Goal: Transaction & Acquisition: Book appointment/travel/reservation

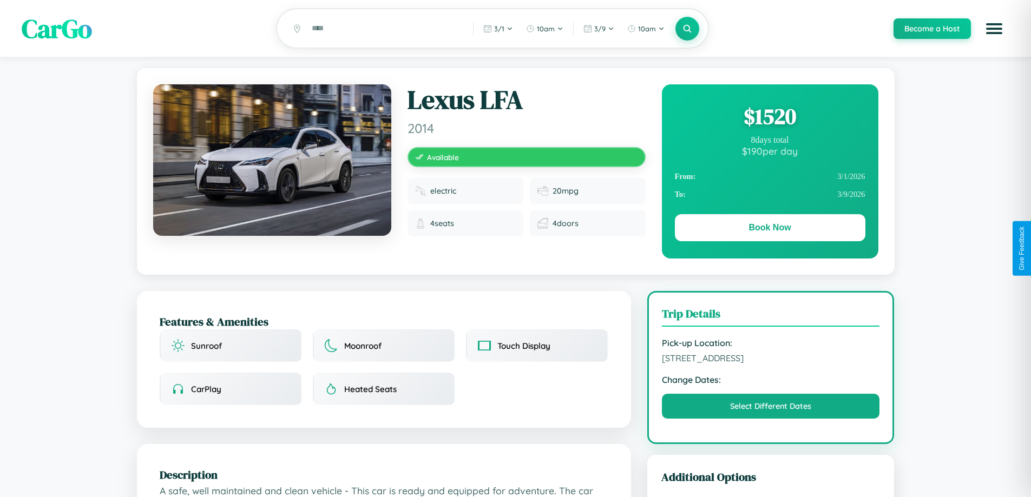
scroll to position [281, 0]
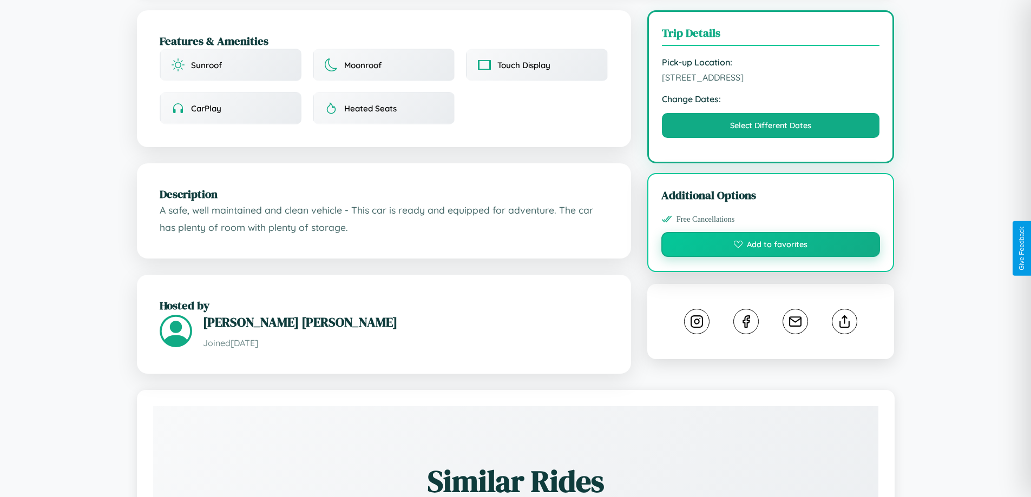
click at [770, 246] on button "Add to favorites" at bounding box center [770, 244] width 219 height 25
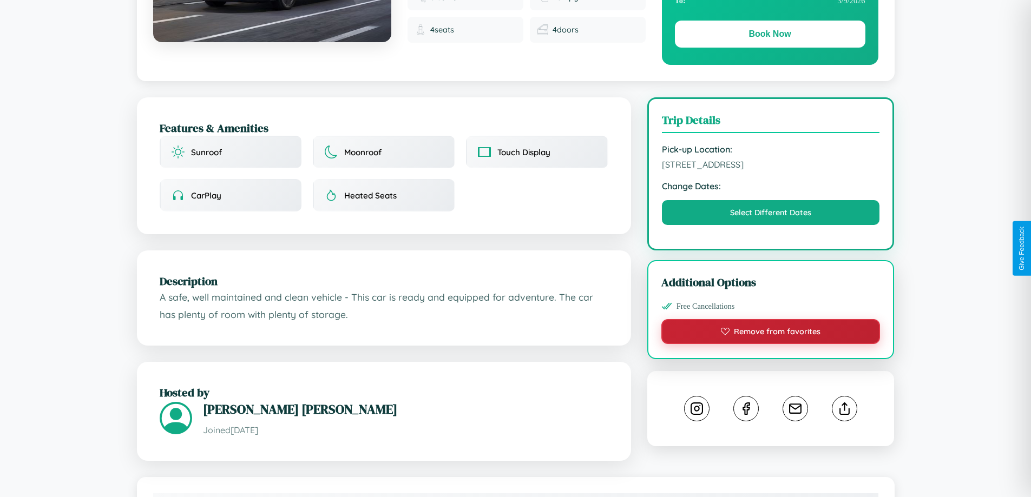
scroll to position [111, 0]
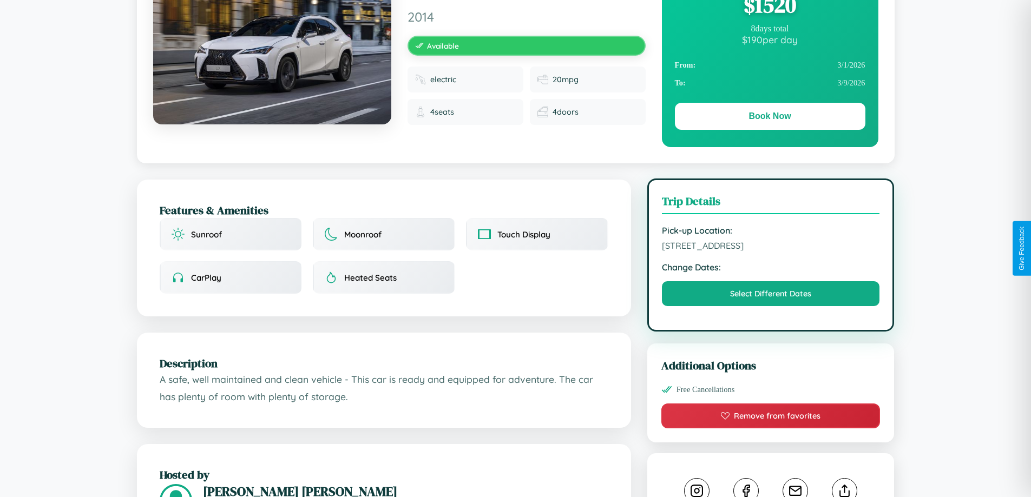
click at [770, 247] on span "[STREET_ADDRESS]" at bounding box center [771, 245] width 218 height 11
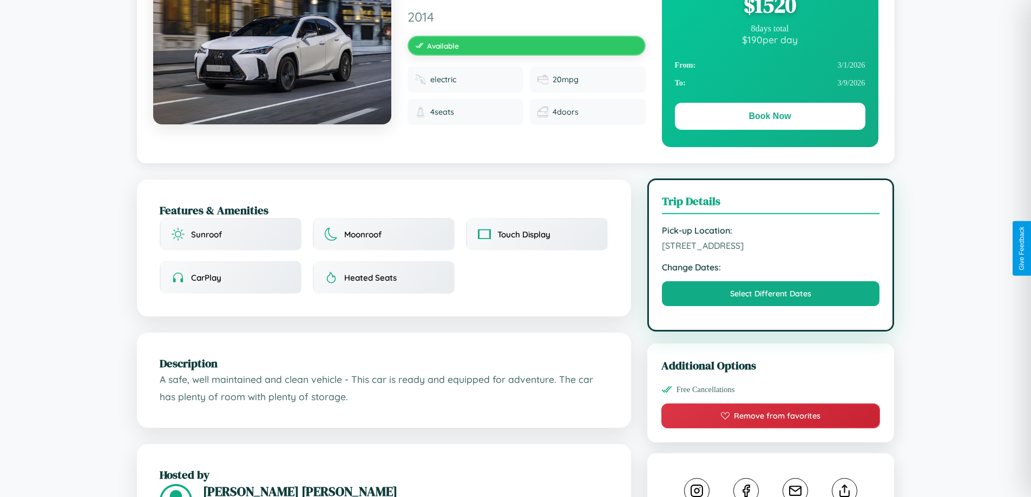
click at [770, 247] on span "[STREET_ADDRESS]" at bounding box center [771, 245] width 218 height 11
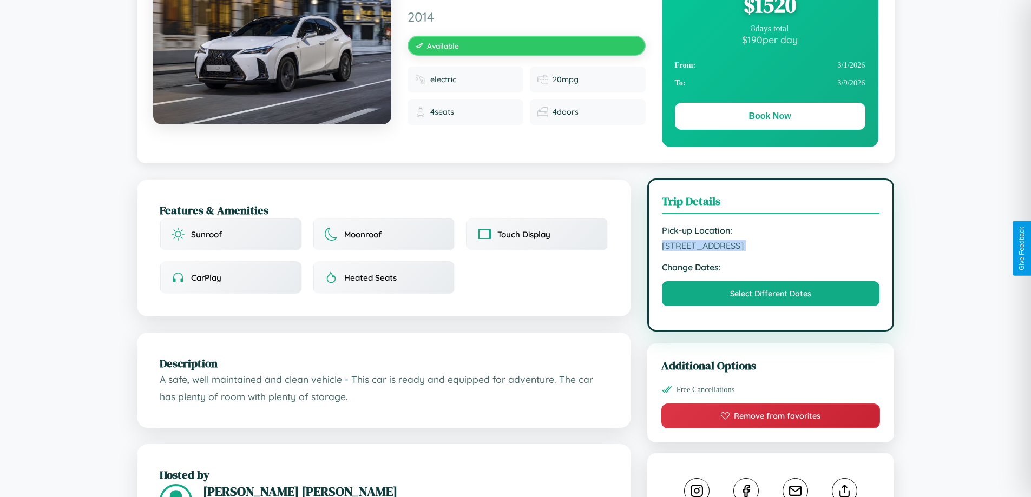
click at [770, 247] on span "[STREET_ADDRESS]" at bounding box center [771, 245] width 218 height 11
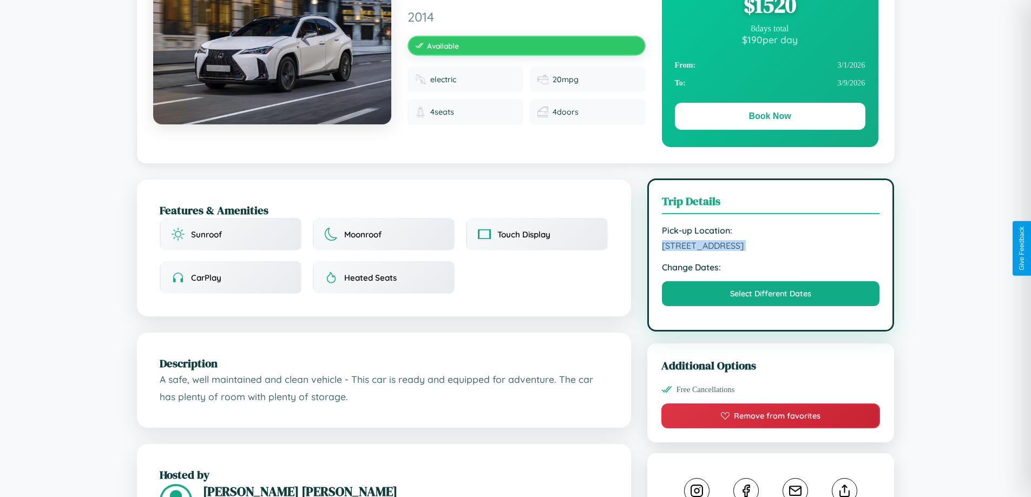
click at [770, 247] on span "[STREET_ADDRESS]" at bounding box center [771, 245] width 218 height 11
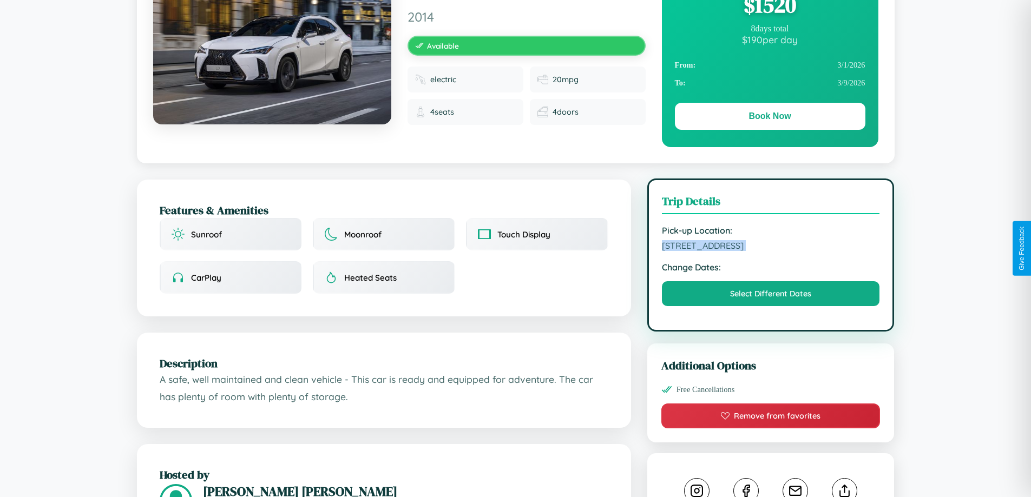
click at [770, 247] on span "[STREET_ADDRESS]" at bounding box center [771, 245] width 218 height 11
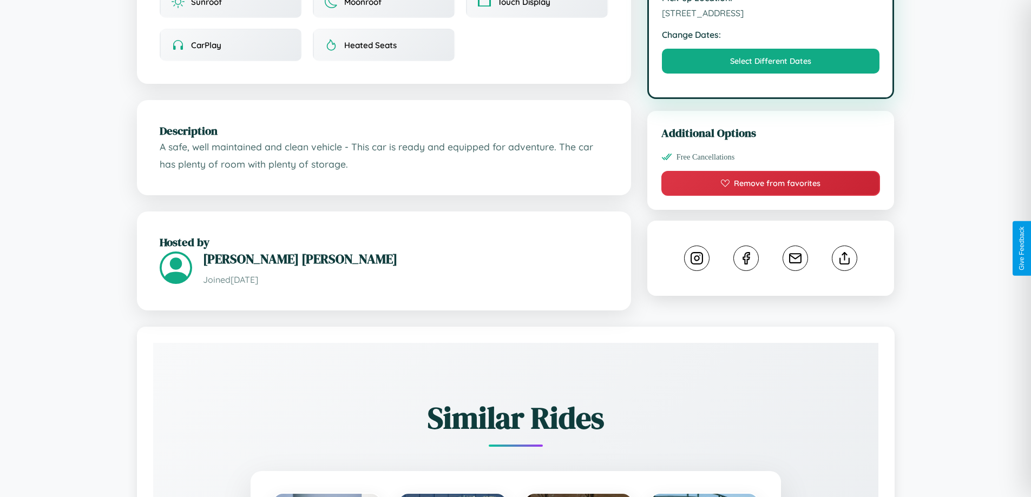
scroll to position [355, 0]
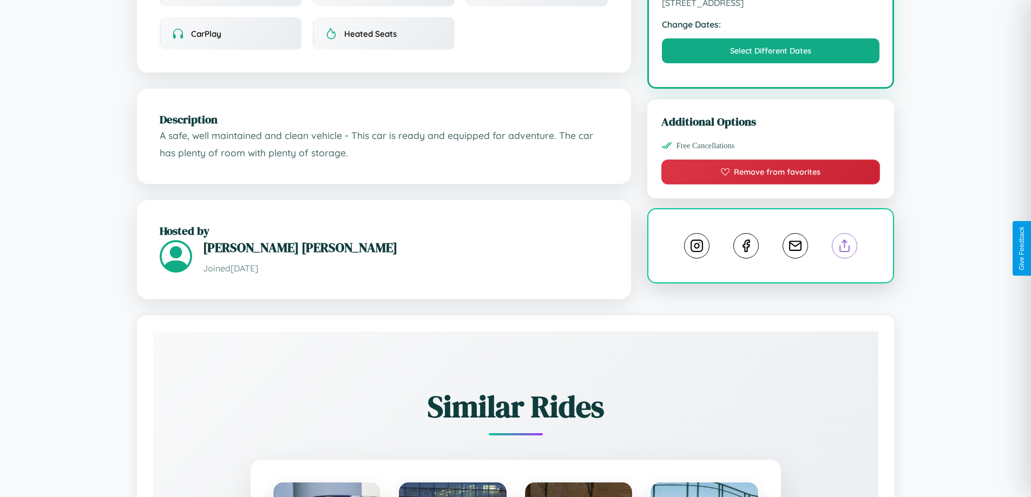
click at [845, 247] on line at bounding box center [845, 244] width 0 height 8
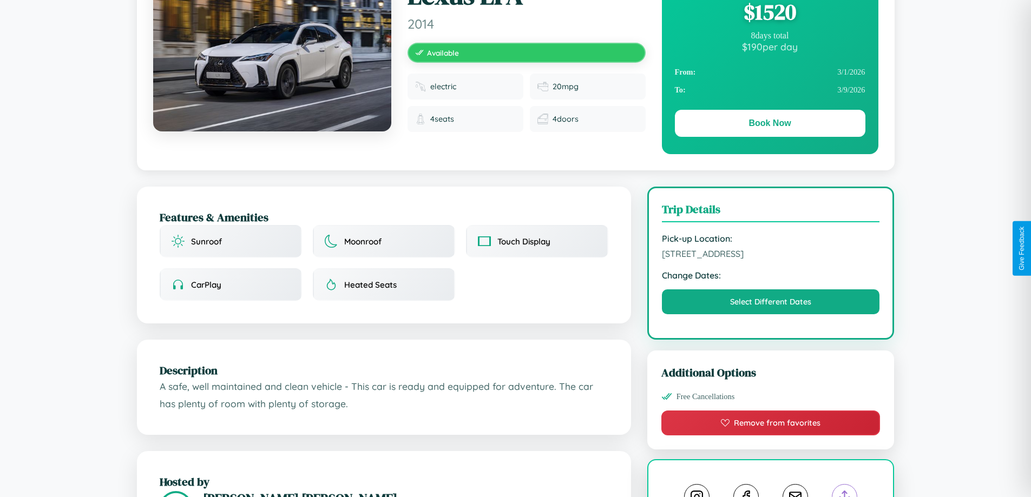
scroll to position [0, 0]
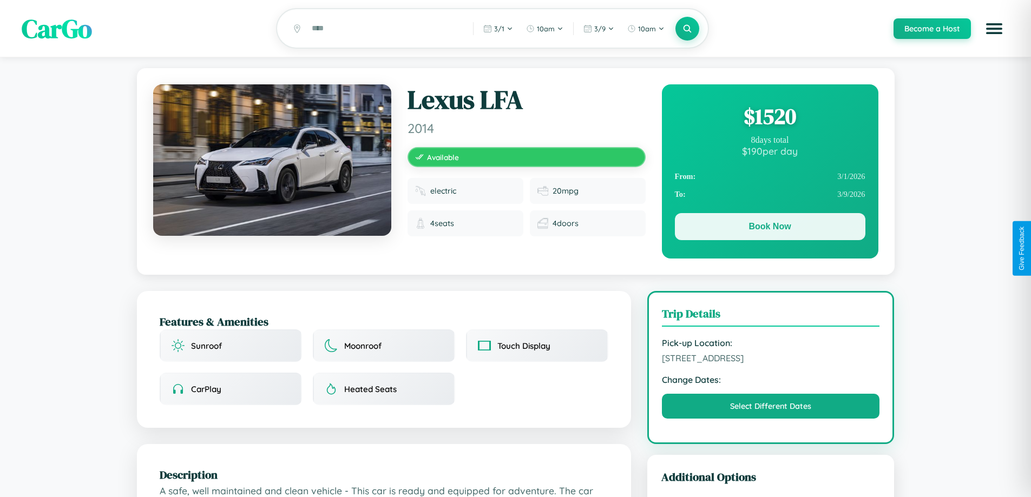
click at [769, 228] on button "Book Now" at bounding box center [770, 226] width 190 height 27
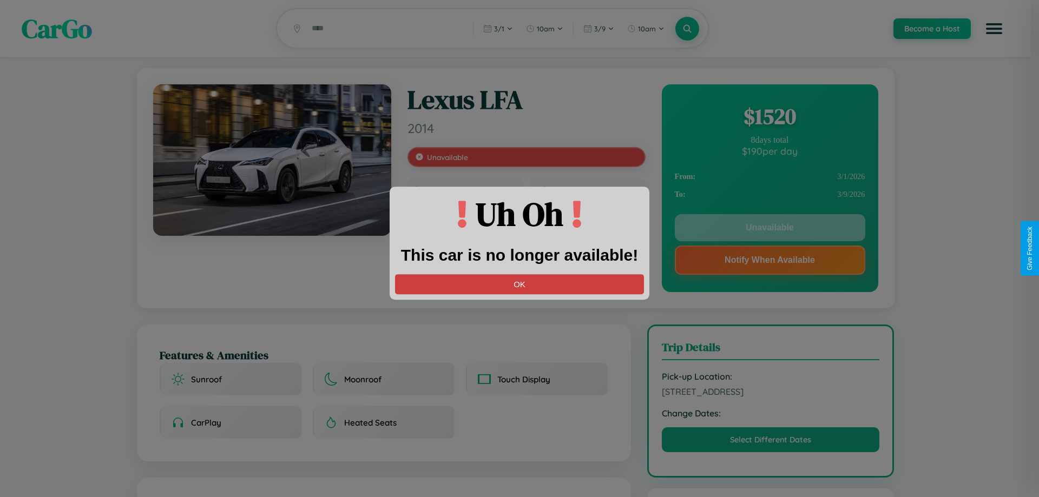
click at [519, 284] on button "OK" at bounding box center [519, 284] width 249 height 20
